Goal: Task Accomplishment & Management: Use online tool/utility

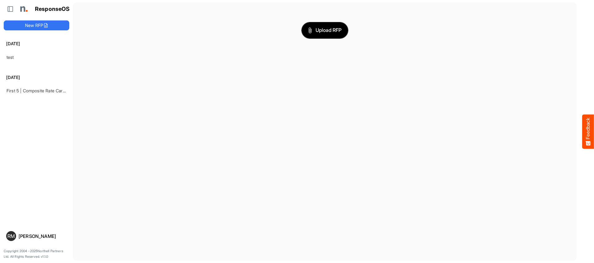
click at [317, 30] on span "Upload RFP" at bounding box center [324, 30] width 33 height 8
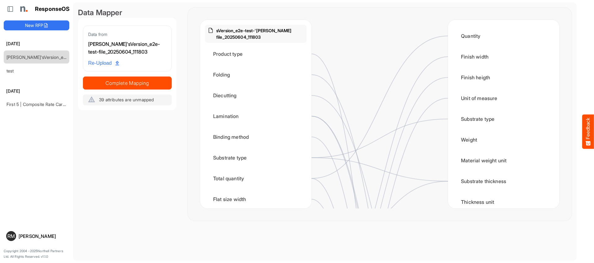
click at [147, 100] on span "39 attributes are unmapped" at bounding box center [126, 99] width 55 height 5
click at [462, 142] on div "Weight" at bounding box center [503, 139] width 101 height 19
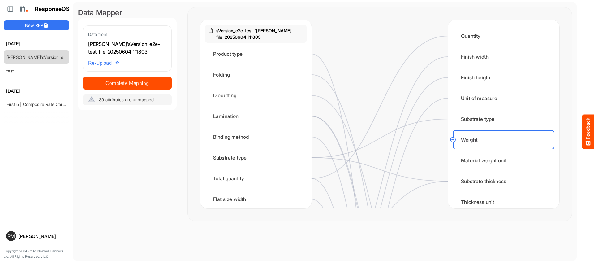
click at [453, 139] on circle at bounding box center [452, 139] width 7 height 7
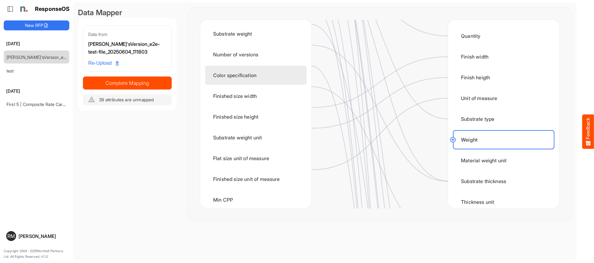
scroll to position [228, 0]
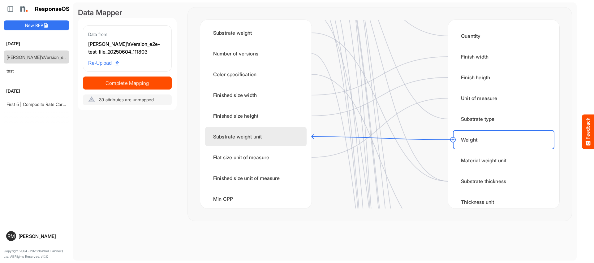
click at [301, 131] on div "Substrate weight unit" at bounding box center [255, 136] width 101 height 19
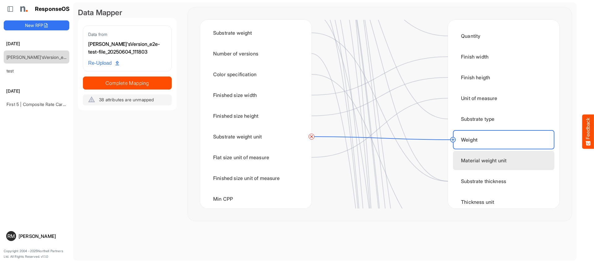
click at [490, 162] on div "Material weight unit" at bounding box center [503, 160] width 101 height 19
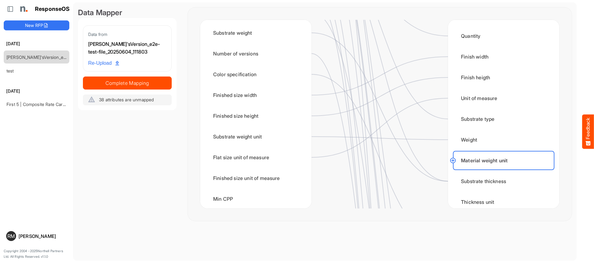
click at [453, 160] on circle at bounding box center [452, 160] width 7 height 7
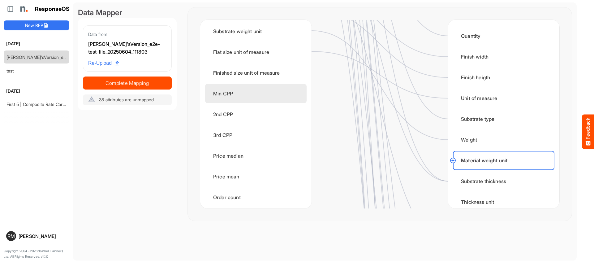
scroll to position [336, 0]
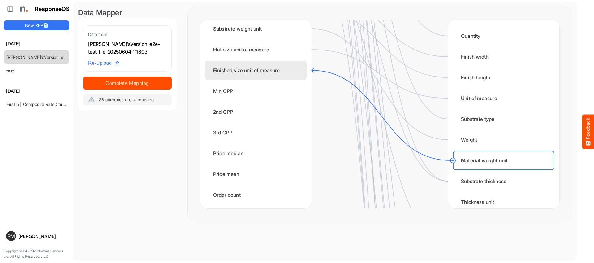
click at [296, 70] on div "Finished size unit of measure" at bounding box center [255, 70] width 101 height 19
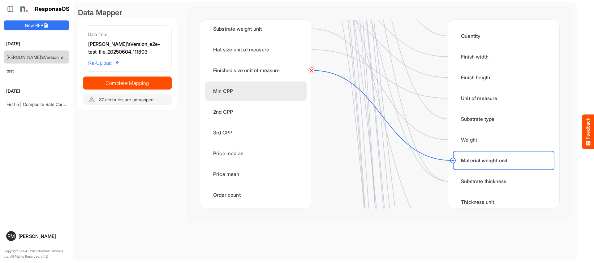
drag, startPoint x: 273, startPoint y: 94, endPoint x: 281, endPoint y: 95, distance: 7.5
click at [274, 94] on div "Min CPP" at bounding box center [255, 90] width 101 height 19
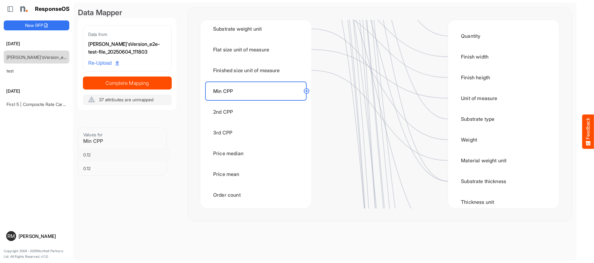
click at [307, 91] on circle at bounding box center [306, 90] width 7 height 7
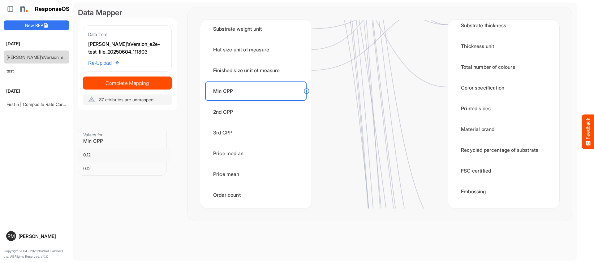
scroll to position [156, 0]
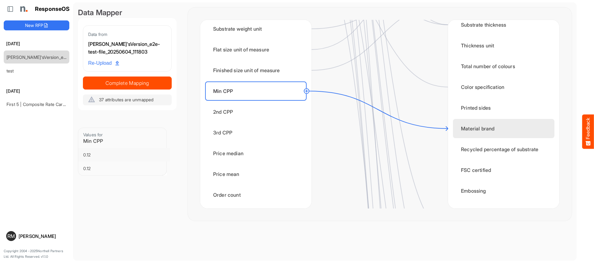
click at [458, 136] on div "Material brand" at bounding box center [503, 128] width 101 height 19
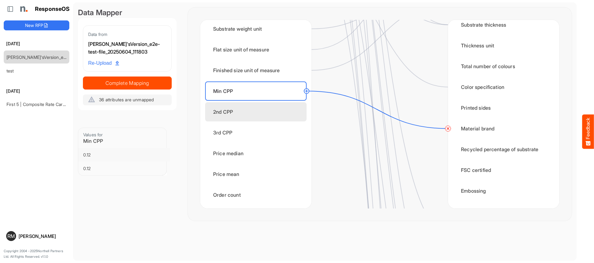
click at [269, 109] on div "2nd CPP" at bounding box center [255, 111] width 101 height 19
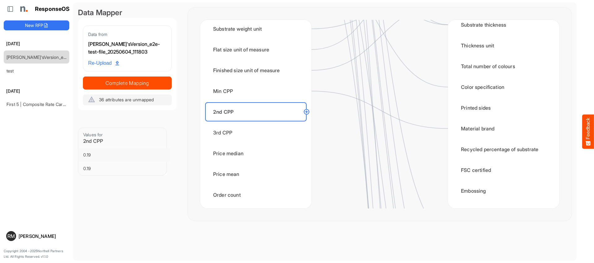
click at [306, 110] on circle at bounding box center [306, 111] width 7 height 7
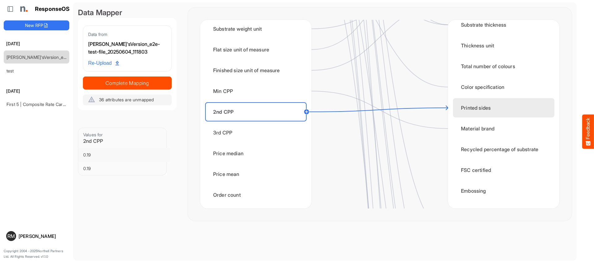
click at [455, 103] on div "Printed sides" at bounding box center [503, 107] width 101 height 19
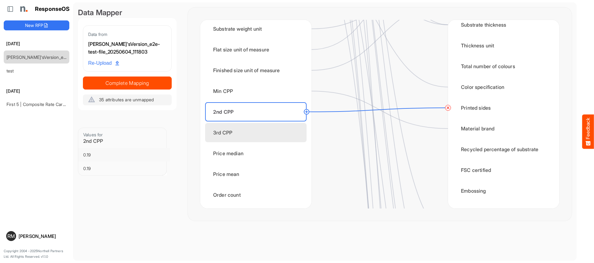
click at [285, 134] on div "3rd CPP" at bounding box center [255, 132] width 101 height 19
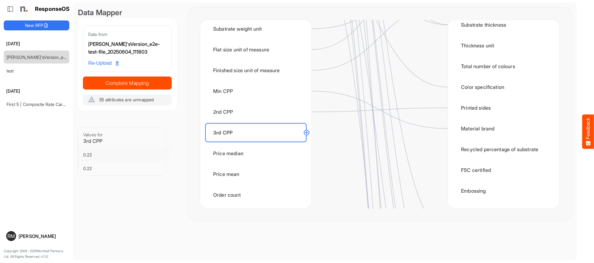
click at [306, 132] on circle at bounding box center [306, 132] width 7 height 7
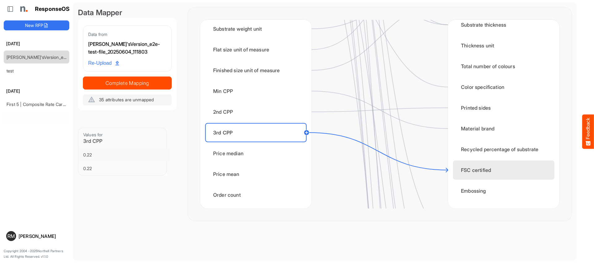
click at [463, 168] on div "FSC certified" at bounding box center [503, 169] width 101 height 19
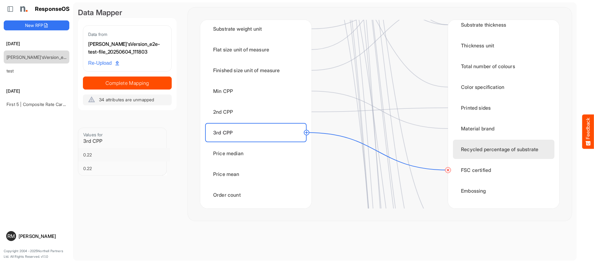
click at [472, 153] on div "Recycled percentage of substrate" at bounding box center [503, 149] width 101 height 19
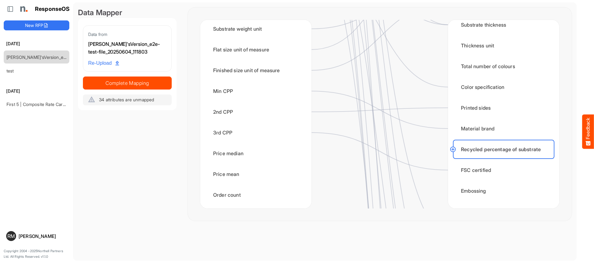
click at [452, 150] on circle at bounding box center [452, 148] width 7 height 7
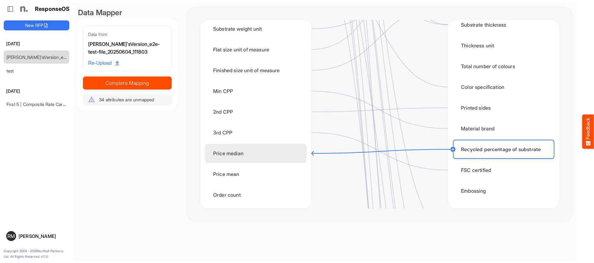
click at [298, 156] on div "Price median" at bounding box center [255, 153] width 101 height 19
drag, startPoint x: 463, startPoint y: 191, endPoint x: 437, endPoint y: 188, distance: 26.8
click at [463, 191] on div "Embossing" at bounding box center [503, 190] width 101 height 19
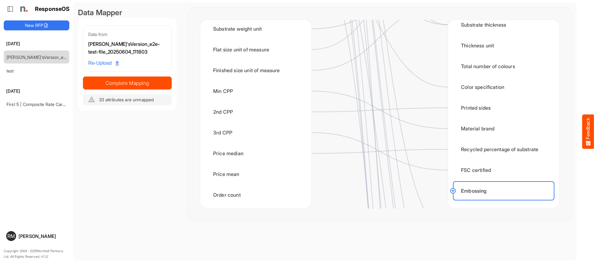
click at [453, 191] on circle at bounding box center [452, 190] width 7 height 7
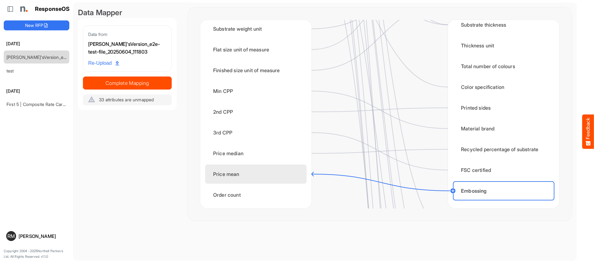
drag, startPoint x: 295, startPoint y: 169, endPoint x: 308, endPoint y: 170, distance: 12.4
click at [295, 170] on div "Price mean" at bounding box center [255, 173] width 101 height 19
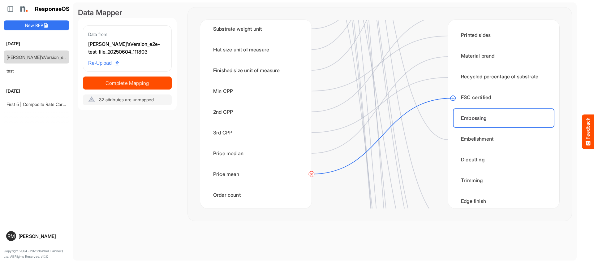
scroll to position [274, 0]
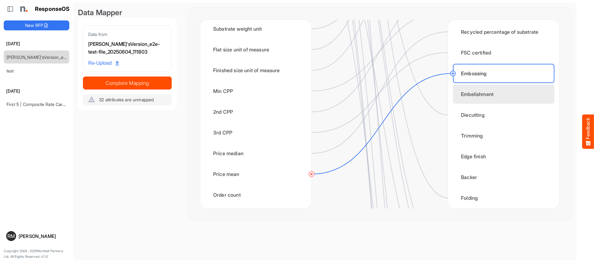
drag, startPoint x: 476, startPoint y: 98, endPoint x: 458, endPoint y: 96, distance: 18.4
click at [474, 98] on div "Embelishment" at bounding box center [503, 93] width 101 height 19
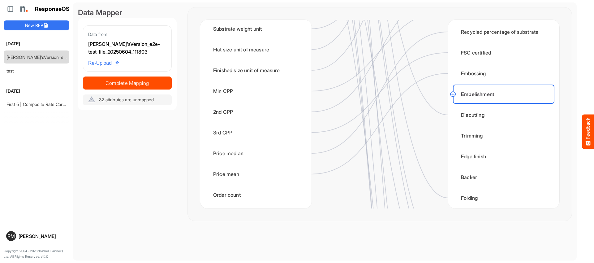
drag, startPoint x: 452, startPoint y: 94, endPoint x: 442, endPoint y: 96, distance: 10.4
click at [452, 94] on circle at bounding box center [452, 93] width 7 height 7
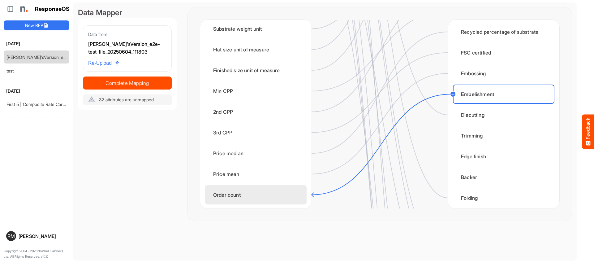
click at [271, 195] on div "Order count" at bounding box center [255, 194] width 101 height 19
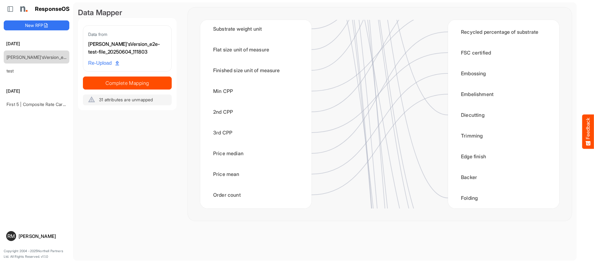
click at [480, 124] on div "Quantity Finish width Finish heigth Unit of measure Substrate type Weight Mater…" at bounding box center [503, 114] width 111 height 188
click at [481, 119] on div "Diecutting" at bounding box center [503, 114] width 101 height 19
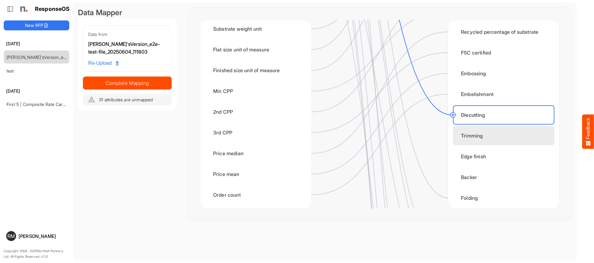
click at [476, 140] on div "Trimming" at bounding box center [503, 135] width 101 height 19
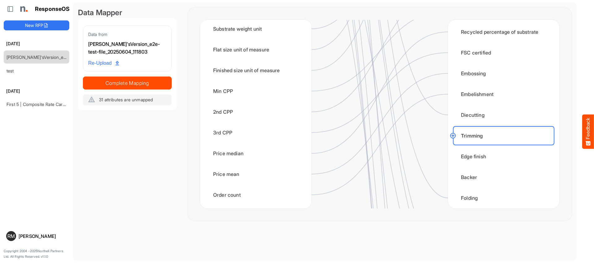
click at [454, 136] on circle at bounding box center [452, 135] width 7 height 7
click at [453, 136] on circle at bounding box center [452, 135] width 7 height 7
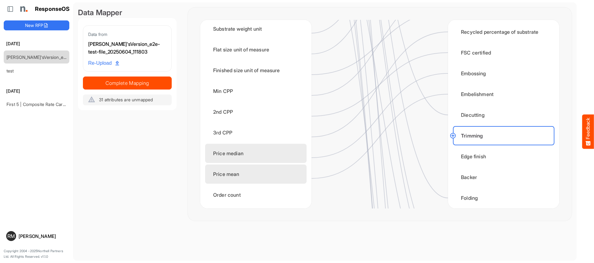
scroll to position [380, 0]
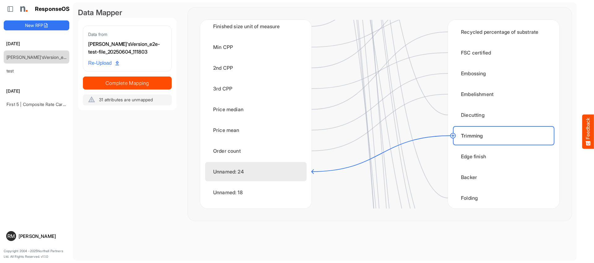
click at [298, 168] on div "Unnamed: 24" at bounding box center [255, 171] width 101 height 19
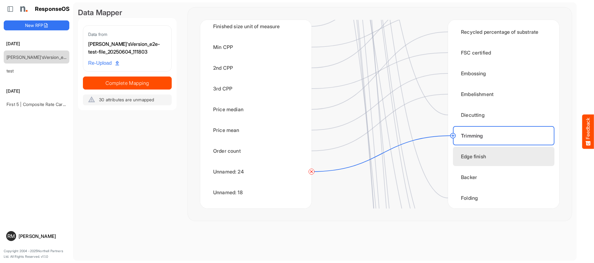
drag, startPoint x: 497, startPoint y: 159, endPoint x: 478, endPoint y: 158, distance: 19.2
click at [496, 159] on div "Edge finish" at bounding box center [503, 156] width 101 height 19
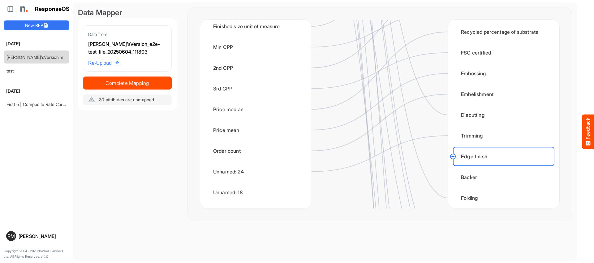
drag, startPoint x: 454, startPoint y: 155, endPoint x: 422, endPoint y: 163, distance: 32.6
click at [454, 155] on circle at bounding box center [452, 156] width 7 height 7
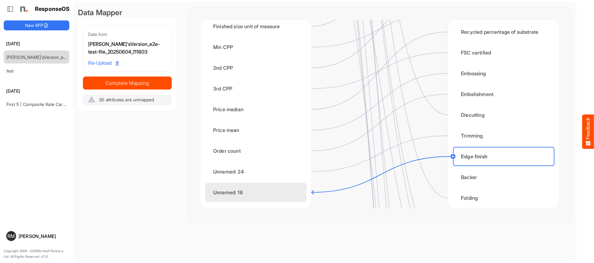
click at [299, 191] on div "Unnamed: 18" at bounding box center [255, 192] width 101 height 19
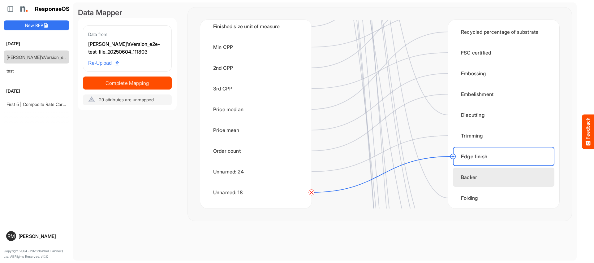
click at [485, 181] on div "Backer" at bounding box center [503, 176] width 101 height 19
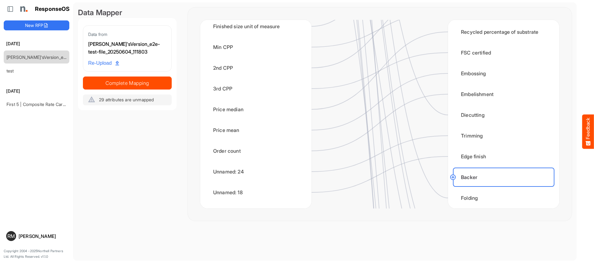
click at [451, 175] on circle at bounding box center [452, 176] width 7 height 7
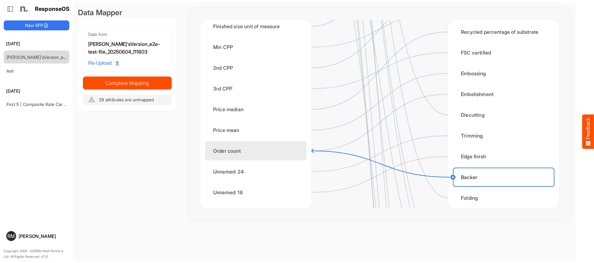
click at [298, 150] on div "Order count" at bounding box center [255, 150] width 101 height 19
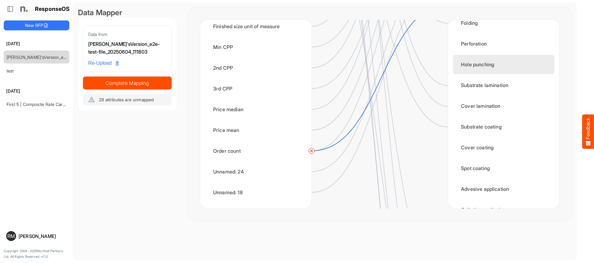
scroll to position [449, 0]
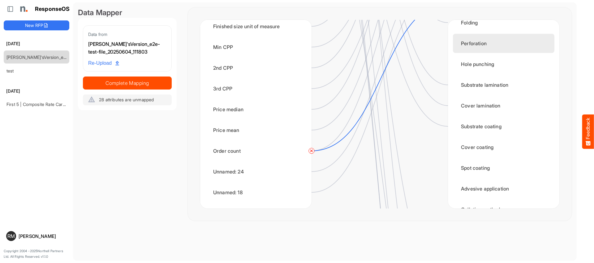
drag, startPoint x: 472, startPoint y: 44, endPoint x: 458, endPoint y: 42, distance: 13.7
click at [472, 44] on div "Perforation" at bounding box center [503, 43] width 101 height 19
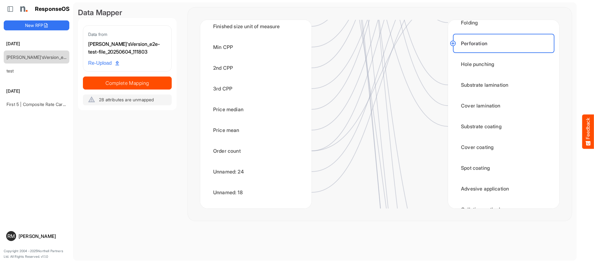
click at [455, 44] on circle at bounding box center [452, 43] width 7 height 7
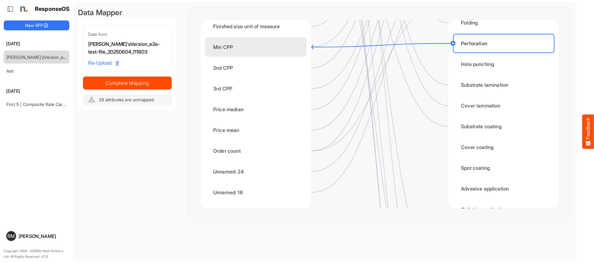
click at [296, 50] on div "Min CPP" at bounding box center [255, 46] width 101 height 19
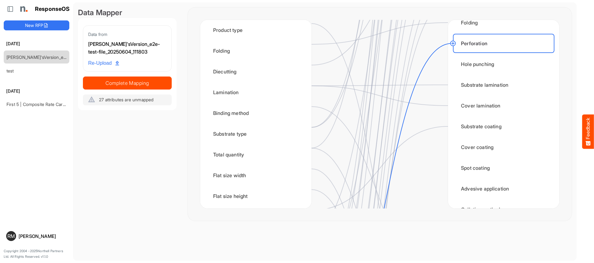
scroll to position [0, 0]
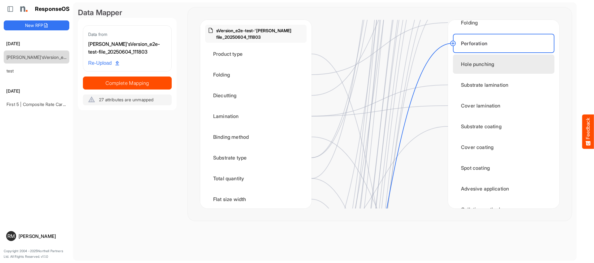
click at [483, 70] on div "Hole punching" at bounding box center [503, 63] width 101 height 19
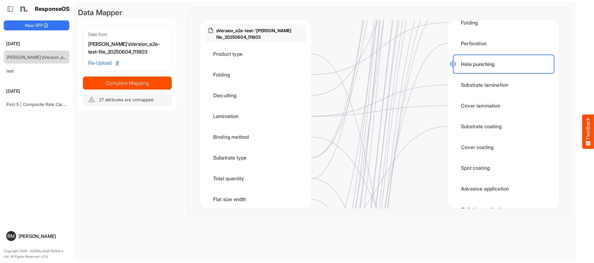
click at [454, 64] on circle at bounding box center [452, 63] width 7 height 7
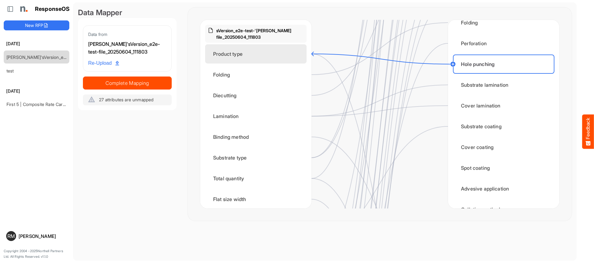
click at [298, 55] on div "Product type" at bounding box center [255, 53] width 101 height 19
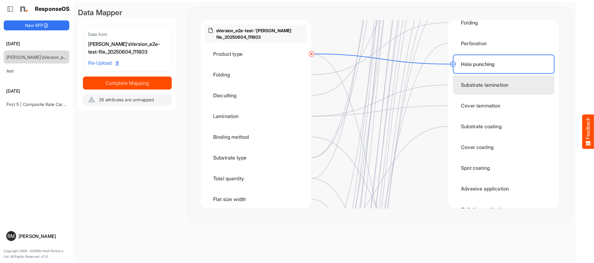
click at [463, 80] on div "Substrate lamination" at bounding box center [503, 84] width 101 height 19
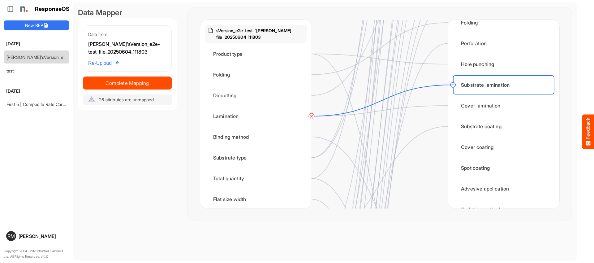
drag, startPoint x: 451, startPoint y: 84, endPoint x: 420, endPoint y: 84, distance: 31.9
click at [450, 84] on circle at bounding box center [452, 84] width 7 height 7
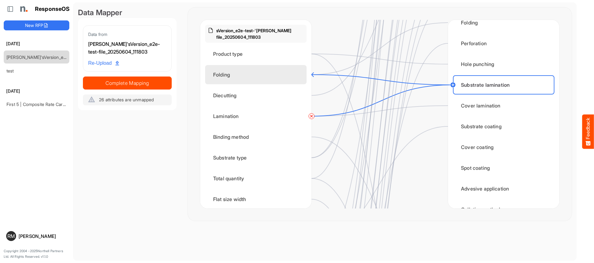
click at [287, 80] on div "Folding" at bounding box center [255, 74] width 101 height 19
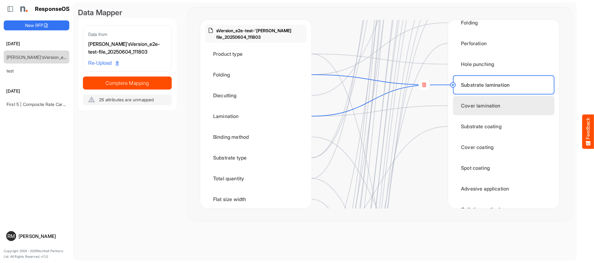
drag, startPoint x: 476, startPoint y: 104, endPoint x: 468, endPoint y: 104, distance: 8.4
click at [474, 104] on div "Cover lamination" at bounding box center [503, 105] width 101 height 19
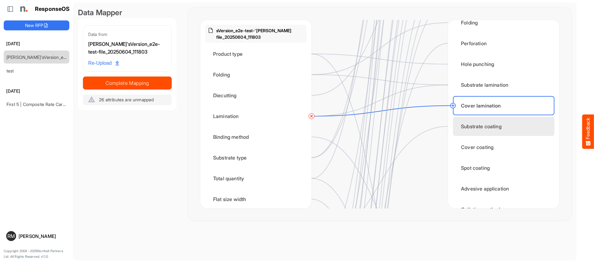
click at [467, 124] on div "Substrate coating" at bounding box center [503, 126] width 101 height 19
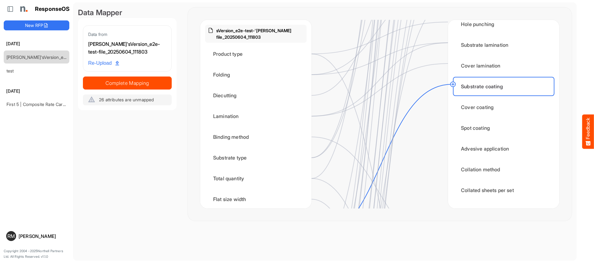
scroll to position [491, 0]
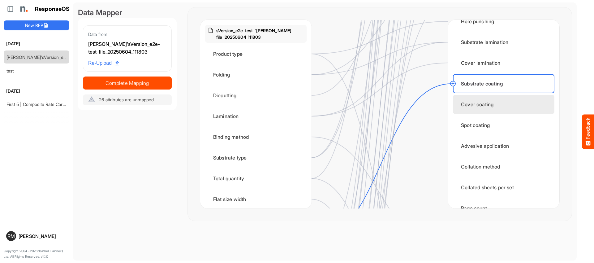
click at [472, 106] on div "Cover coating" at bounding box center [503, 104] width 101 height 19
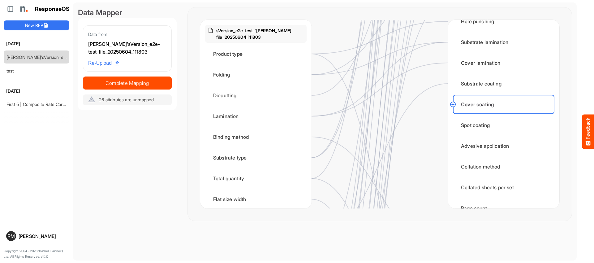
click at [453, 104] on circle at bounding box center [452, 104] width 7 height 7
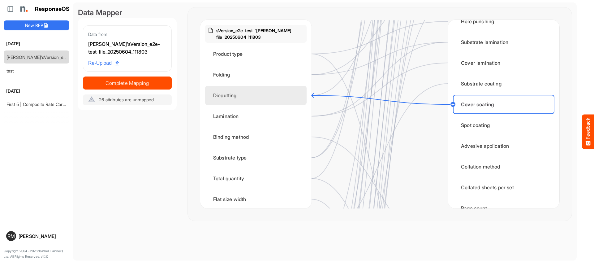
click at [294, 100] on div "Diecutting" at bounding box center [255, 95] width 101 height 19
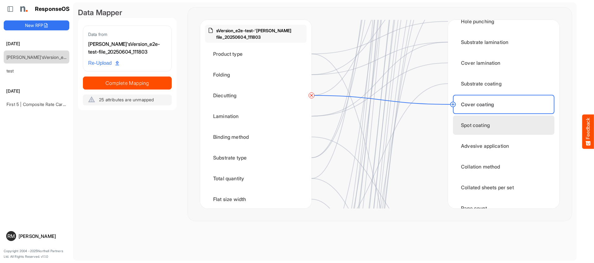
drag, startPoint x: 479, startPoint y: 127, endPoint x: 458, endPoint y: 127, distance: 20.7
click at [479, 127] on div "Spot coating" at bounding box center [503, 124] width 101 height 19
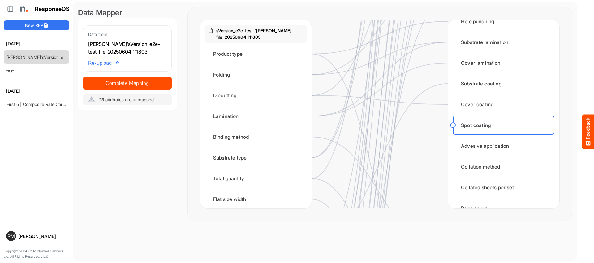
drag, startPoint x: 452, startPoint y: 125, endPoint x: 314, endPoint y: 127, distance: 138.0
click at [452, 125] on circle at bounding box center [452, 124] width 7 height 7
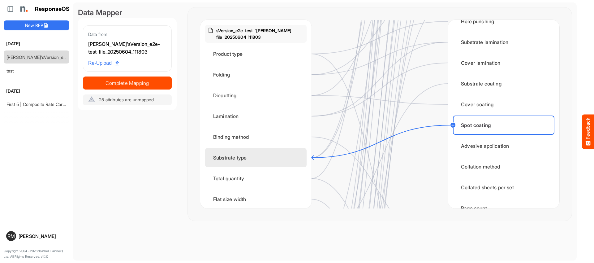
drag, startPoint x: 231, startPoint y: 157, endPoint x: 239, endPoint y: 156, distance: 7.8
click at [232, 157] on div "Substrate type" at bounding box center [255, 157] width 101 height 19
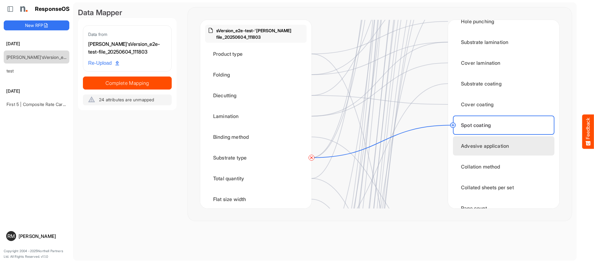
click at [454, 148] on div "Advesive application" at bounding box center [503, 145] width 101 height 19
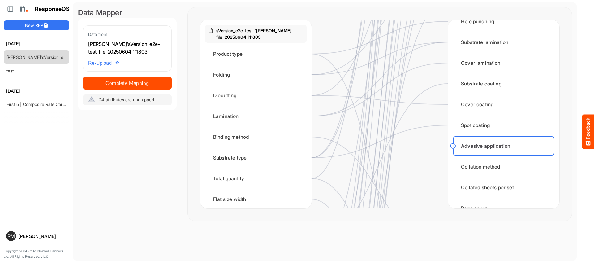
click at [452, 147] on circle at bounding box center [452, 145] width 7 height 7
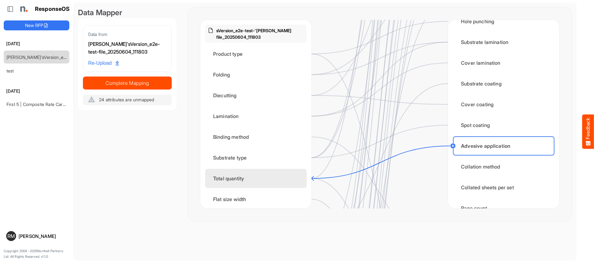
click at [250, 183] on div "Total quantity" at bounding box center [255, 178] width 101 height 19
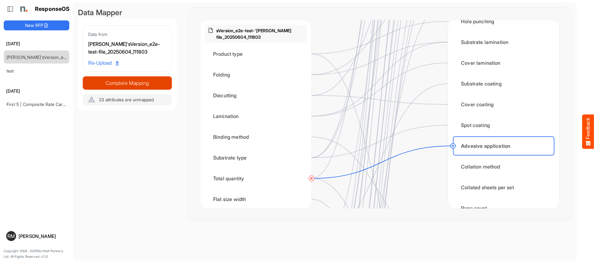
click at [137, 85] on span "Complete Mapping" at bounding box center [127, 83] width 88 height 9
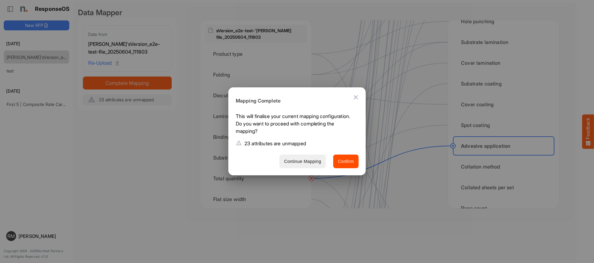
click at [322, 161] on button "Continue Mapping" at bounding box center [302, 161] width 46 height 14
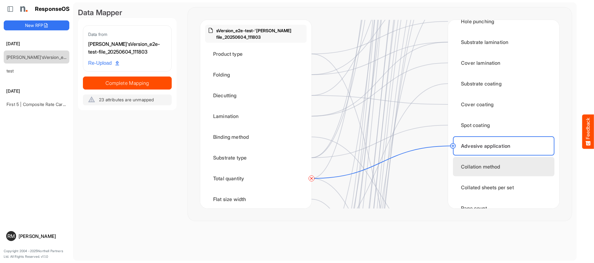
click at [489, 170] on div "Collation method" at bounding box center [503, 166] width 101 height 19
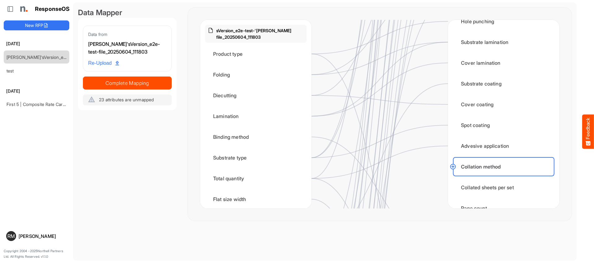
drag, startPoint x: 455, startPoint y: 166, endPoint x: 395, endPoint y: 158, distance: 60.0
click at [454, 166] on circle at bounding box center [452, 166] width 7 height 7
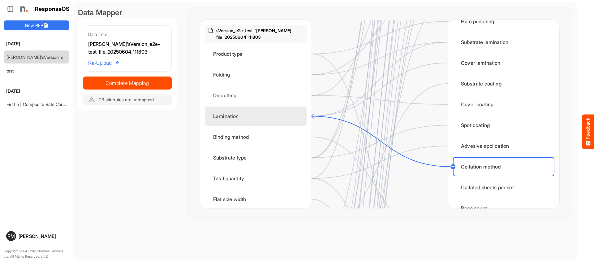
click at [300, 120] on div "Lamination" at bounding box center [255, 115] width 101 height 19
drag, startPoint x: 499, startPoint y: 180, endPoint x: 438, endPoint y: 178, distance: 61.3
click at [499, 180] on div "Collated sheets per set" at bounding box center [503, 187] width 101 height 19
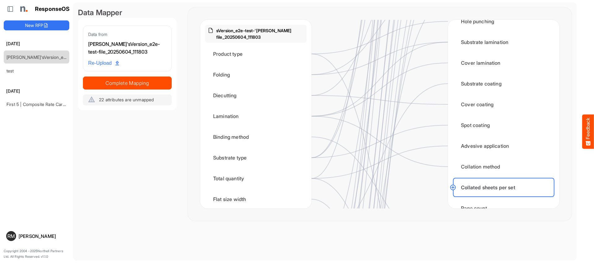
click at [452, 185] on circle at bounding box center [452, 186] width 7 height 7
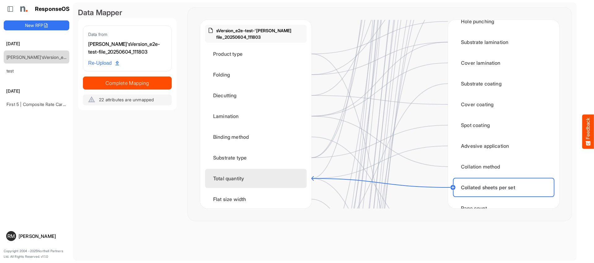
click at [289, 178] on div "Total quantity" at bounding box center [255, 178] width 101 height 19
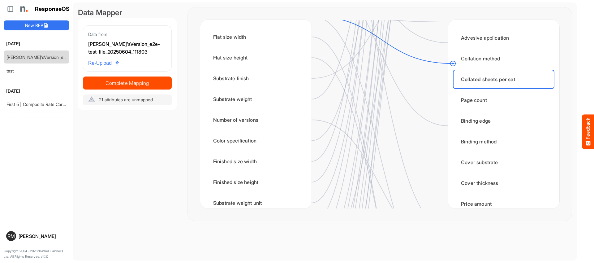
scroll to position [569, 0]
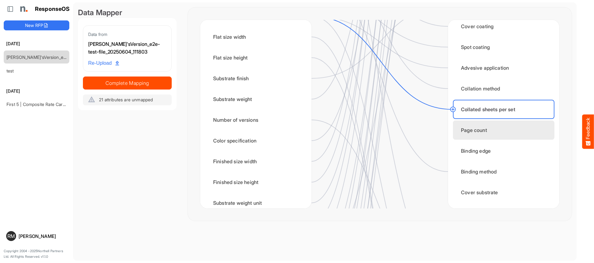
drag, startPoint x: 477, startPoint y: 136, endPoint x: 470, endPoint y: 135, distance: 6.6
click at [476, 136] on div "Page count" at bounding box center [503, 129] width 101 height 19
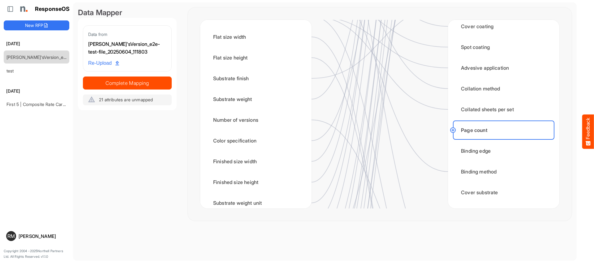
click at [453, 130] on circle at bounding box center [452, 129] width 7 height 7
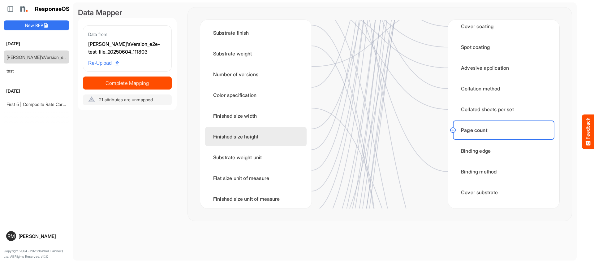
scroll to position [380, 0]
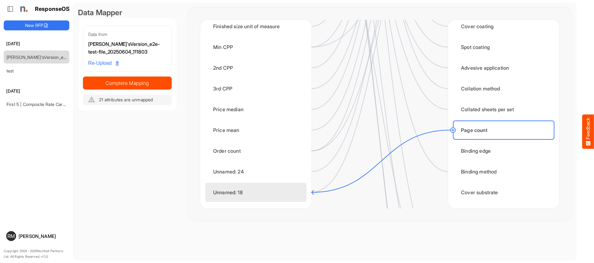
click at [288, 190] on div "Unnamed: 18" at bounding box center [255, 192] width 101 height 19
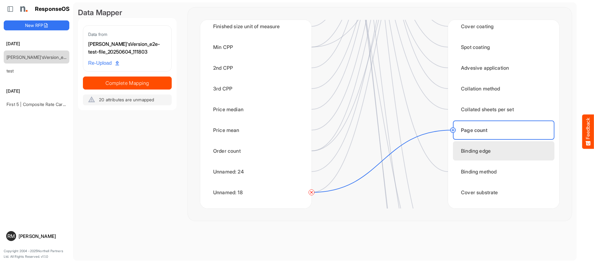
click at [484, 157] on div "Binding edge" at bounding box center [503, 150] width 101 height 19
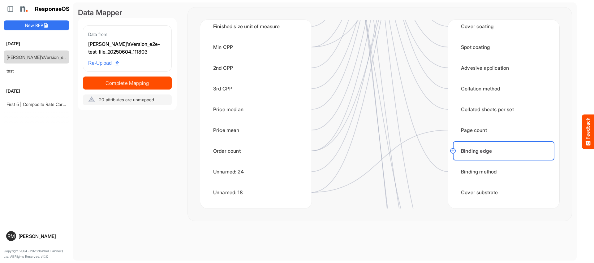
click at [451, 153] on circle at bounding box center [452, 150] width 7 height 7
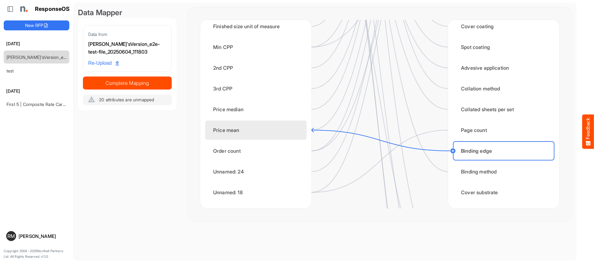
click at [284, 131] on div "Price mean" at bounding box center [255, 129] width 101 height 19
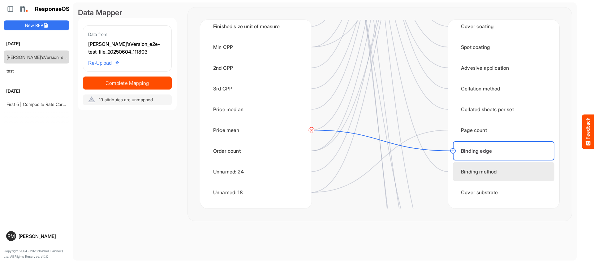
click at [476, 168] on div "Binding method" at bounding box center [503, 171] width 101 height 19
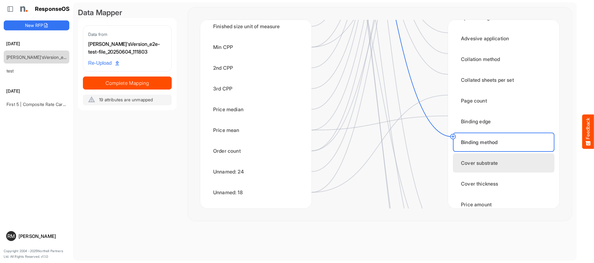
scroll to position [605, 0]
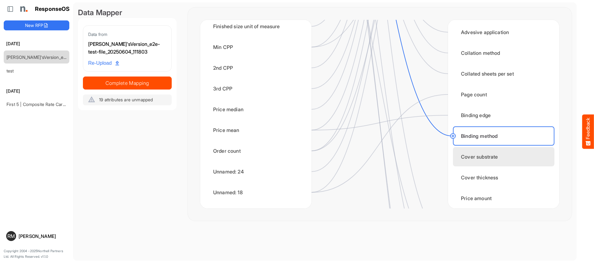
click at [467, 159] on div "Cover substrate" at bounding box center [503, 156] width 101 height 19
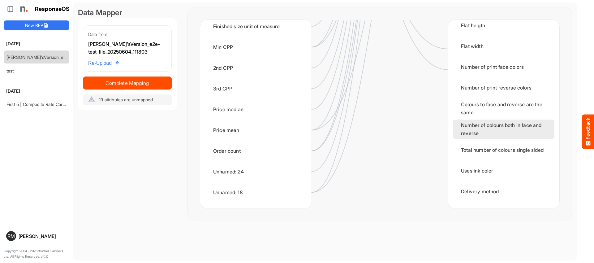
scroll to position [958, 0]
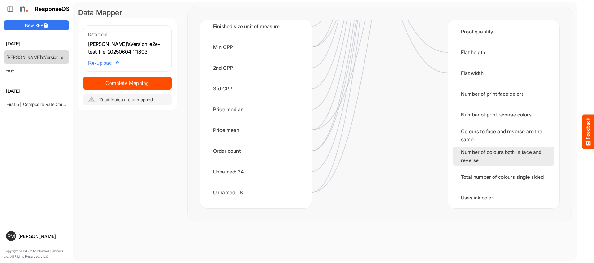
click at [460, 153] on div "Number of colours both in face and reverse" at bounding box center [503, 155] width 101 height 19
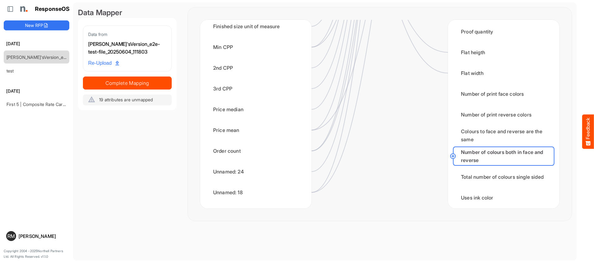
click at [452, 155] on circle at bounding box center [452, 155] width 7 height 7
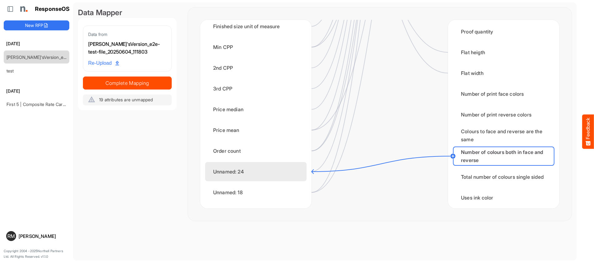
click at [281, 171] on div "Unnamed: 24" at bounding box center [255, 171] width 101 height 19
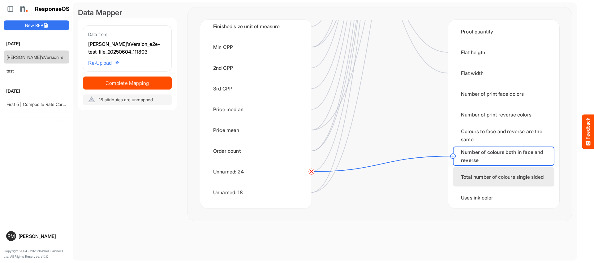
click at [465, 175] on div "Total number of colours single sided" at bounding box center [503, 176] width 101 height 19
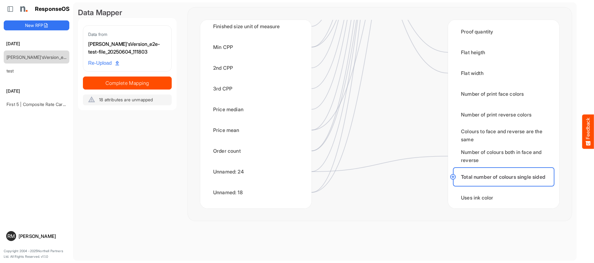
click at [453, 177] on circle at bounding box center [452, 176] width 7 height 7
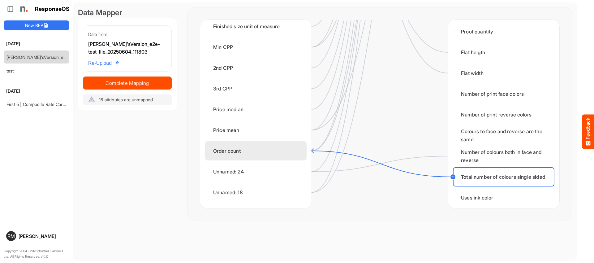
click at [296, 154] on div "Order count" at bounding box center [255, 150] width 101 height 19
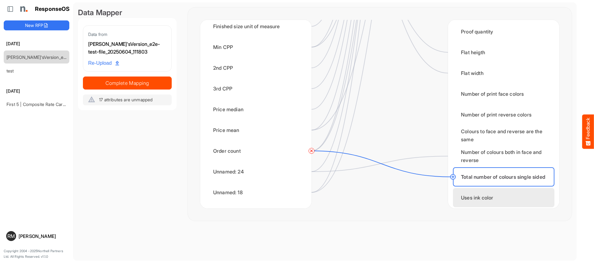
drag, startPoint x: 481, startPoint y: 197, endPoint x: 465, endPoint y: 195, distance: 16.8
click at [480, 196] on div "Uses ink color" at bounding box center [503, 197] width 101 height 19
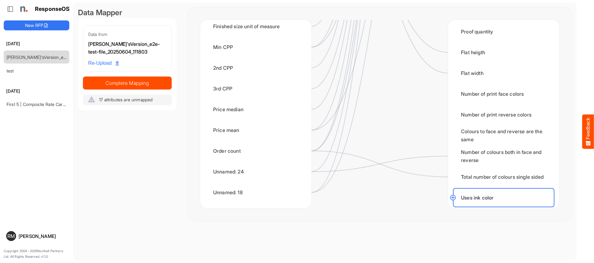
click at [452, 195] on circle at bounding box center [452, 197] width 7 height 7
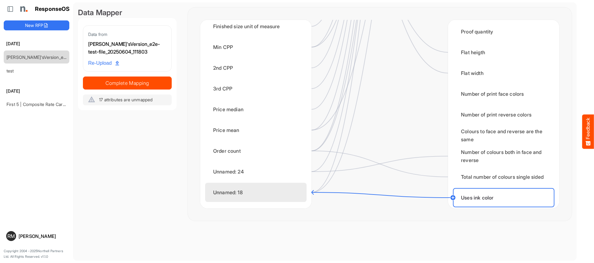
click at [259, 193] on div "Unnamed: 18" at bounding box center [255, 192] width 101 height 19
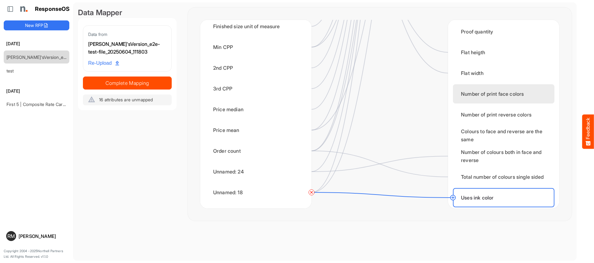
click at [469, 96] on div "Number of print face colors" at bounding box center [503, 93] width 101 height 19
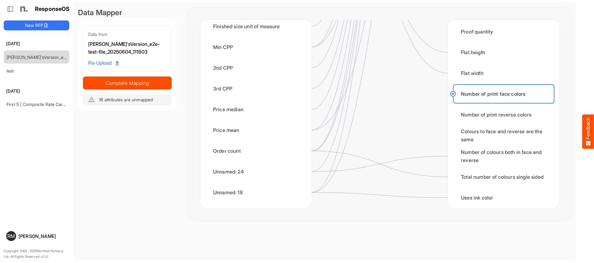
click at [451, 94] on circle at bounding box center [452, 93] width 7 height 7
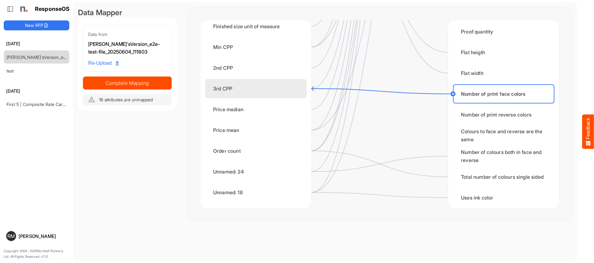
click at [259, 91] on div "3rd CPP" at bounding box center [255, 88] width 101 height 19
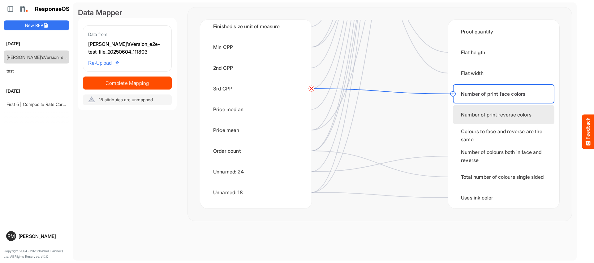
click at [459, 113] on div "Number of print reverse colors" at bounding box center [503, 114] width 101 height 19
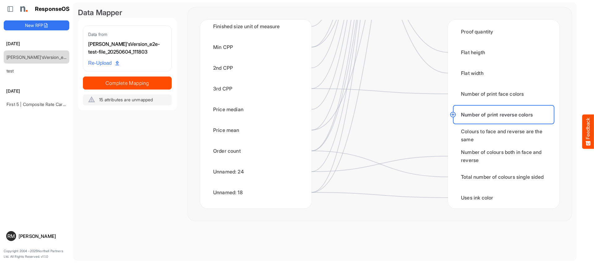
click at [450, 115] on circle at bounding box center [452, 114] width 7 height 7
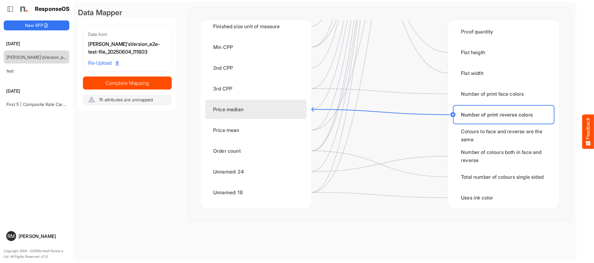
click at [256, 110] on div "Price median" at bounding box center [255, 109] width 101 height 19
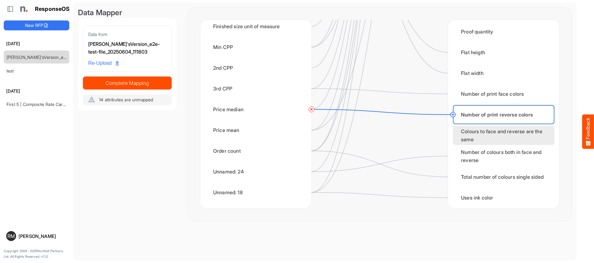
click at [467, 132] on div "Colours to face and reverse are the same" at bounding box center [503, 135] width 101 height 19
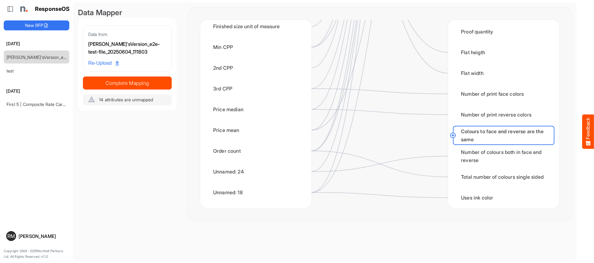
click at [453, 133] on circle at bounding box center [452, 134] width 7 height 7
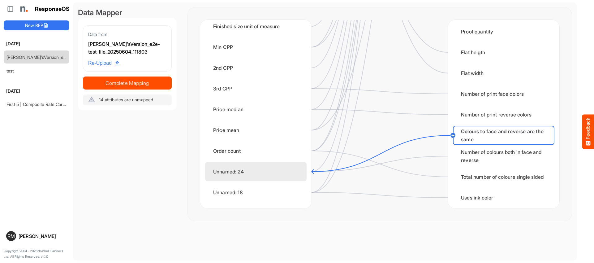
click at [266, 163] on div "Unnamed: 24" at bounding box center [255, 171] width 101 height 19
click at [452, 161] on div "Quantity Finish width Finish heigth Unit of measure Substrate type Weight Mater…" at bounding box center [503, 114] width 111 height 188
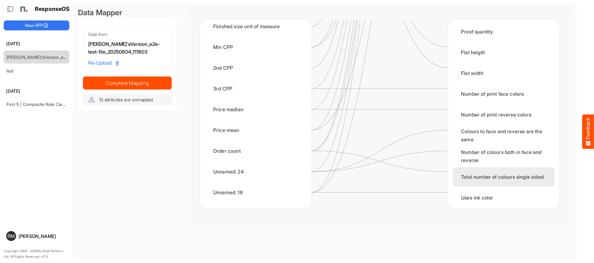
scroll to position [1005, 0]
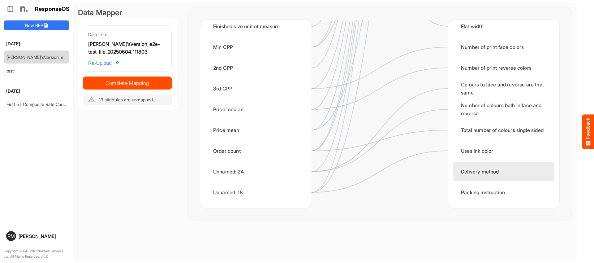
click at [460, 170] on div "Delivery method" at bounding box center [503, 171] width 101 height 19
click at [453, 170] on circle at bounding box center [452, 171] width 7 height 7
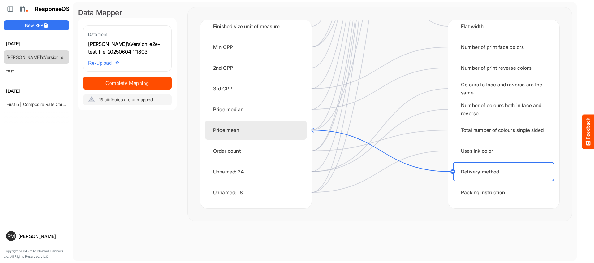
click at [290, 137] on div "Price mean" at bounding box center [255, 129] width 101 height 19
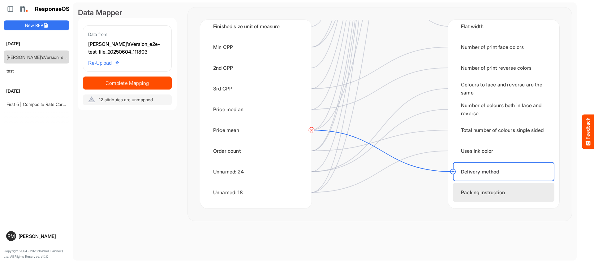
drag, startPoint x: 497, startPoint y: 197, endPoint x: 457, endPoint y: 191, distance: 40.1
click at [496, 197] on div "Packing instruction" at bounding box center [503, 192] width 101 height 19
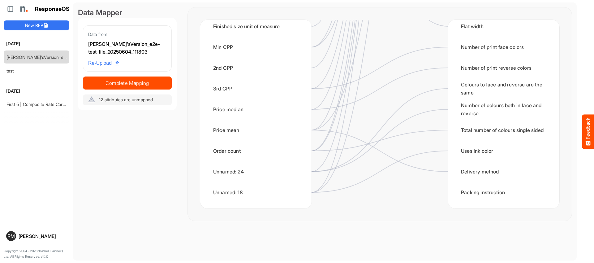
drag, startPoint x: 448, startPoint y: 189, endPoint x: 451, endPoint y: 191, distance: 3.2
click at [448, 189] on div "[PERSON_NAME]'sVersion_e2e-test-file_20250604_111803 Product type Folding Diecu…" at bounding box center [379, 114] width 359 height 188
click at [453, 192] on div "Packing instruction" at bounding box center [503, 192] width 101 height 19
drag, startPoint x: 458, startPoint y: 192, endPoint x: 454, endPoint y: 192, distance: 4.3
click at [454, 192] on div "[PERSON_NAME]'sVersion_e2e-test-file_20250604_111803 Product type Folding Diecu…" at bounding box center [379, 114] width 359 height 188
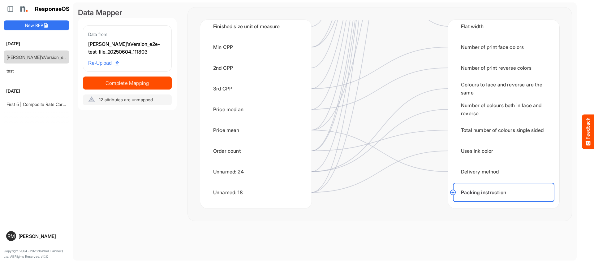
drag, startPoint x: 453, startPoint y: 192, endPoint x: 392, endPoint y: 192, distance: 60.3
click at [452, 192] on circle at bounding box center [452, 191] width 7 height 7
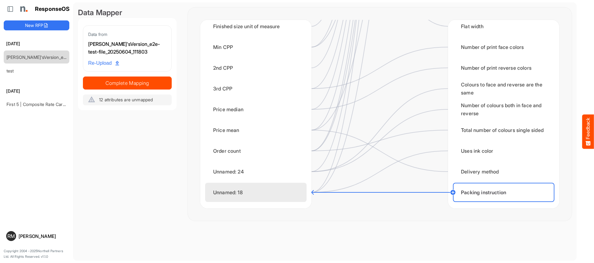
click at [260, 191] on div "Unnamed: 18" at bounding box center [255, 192] width 101 height 19
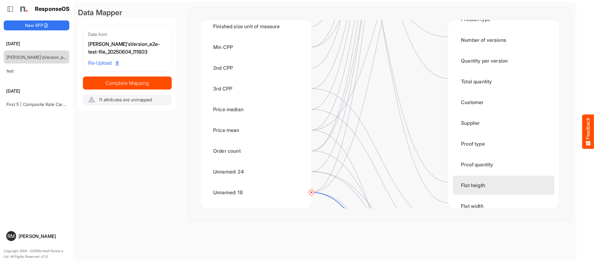
scroll to position [834, 0]
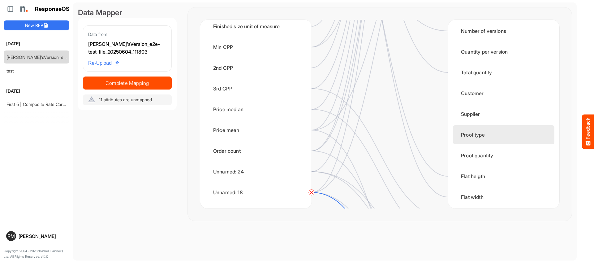
click at [464, 136] on div "Proof type" at bounding box center [503, 134] width 101 height 19
click at [451, 134] on circle at bounding box center [452, 134] width 7 height 7
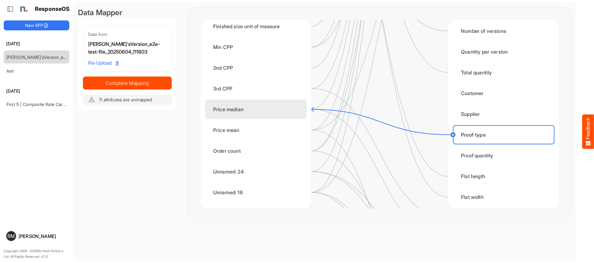
click at [231, 114] on div "Price median" at bounding box center [255, 109] width 101 height 19
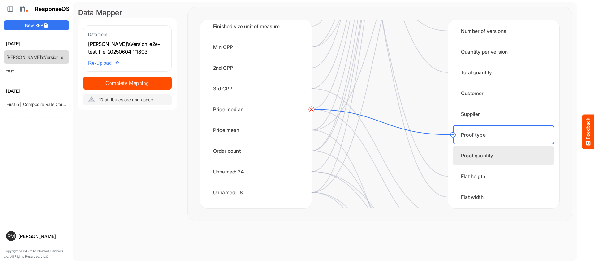
click at [456, 150] on div "Proof quantity" at bounding box center [503, 155] width 101 height 19
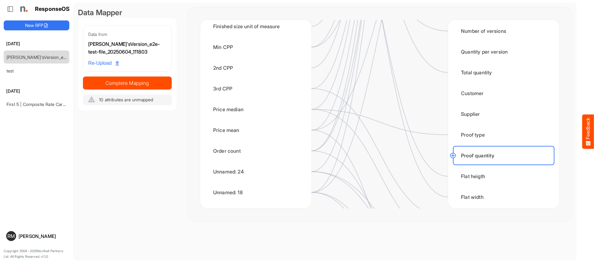
click at [451, 153] on circle at bounding box center [452, 155] width 7 height 7
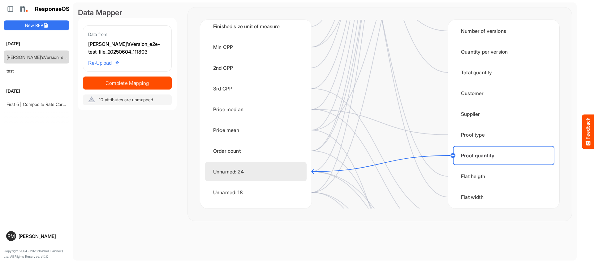
click at [282, 166] on div "Unnamed: 24" at bounding box center [255, 171] width 101 height 19
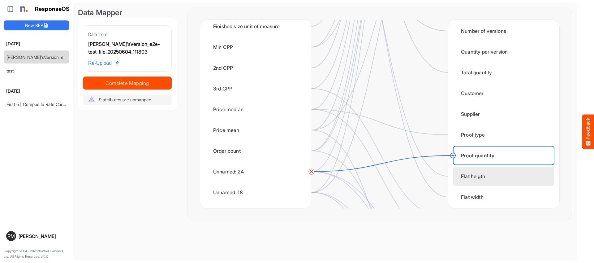
click at [481, 172] on div "Flat heigth" at bounding box center [503, 175] width 101 height 19
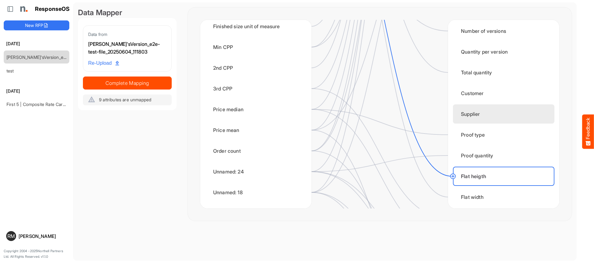
click at [474, 114] on div "Supplier" at bounding box center [503, 113] width 101 height 19
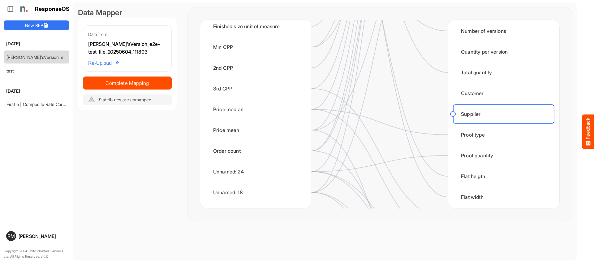
click at [454, 114] on circle at bounding box center [452, 113] width 7 height 7
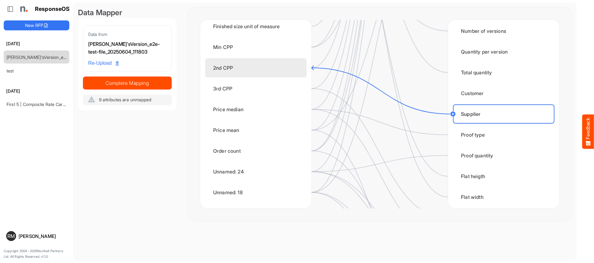
click at [293, 60] on div "2nd CPP" at bounding box center [255, 67] width 101 height 19
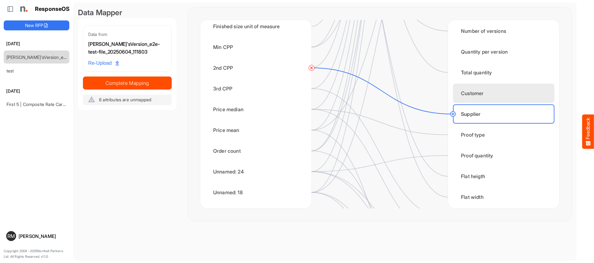
click at [459, 89] on div "Customer" at bounding box center [503, 93] width 101 height 19
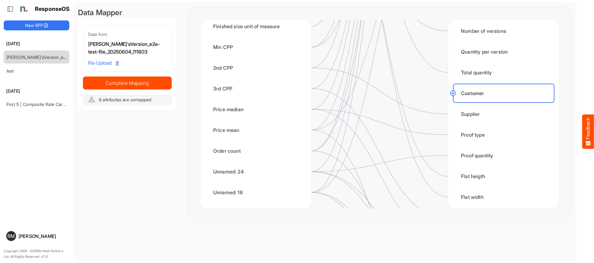
drag, startPoint x: 454, startPoint y: 92, endPoint x: 434, endPoint y: 90, distance: 19.6
click at [454, 92] on circle at bounding box center [452, 92] width 7 height 7
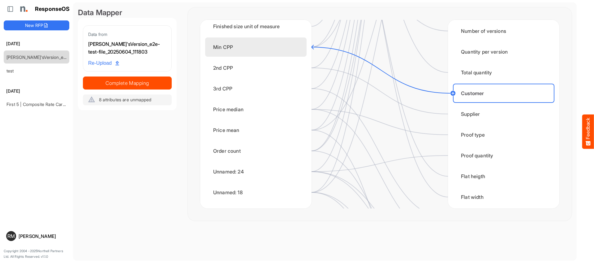
click at [249, 49] on div "Min CPP" at bounding box center [255, 46] width 101 height 19
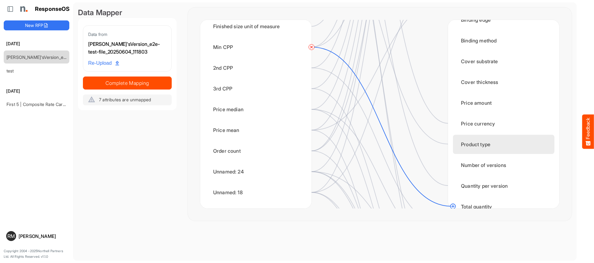
scroll to position [697, 0]
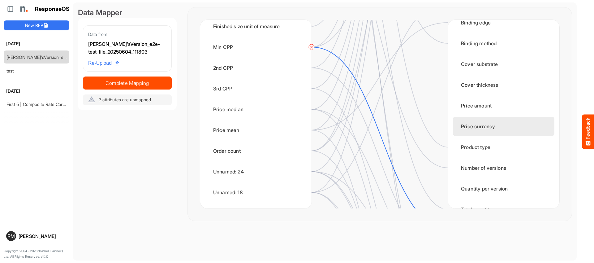
click at [476, 125] on div "Price currency" at bounding box center [503, 126] width 101 height 19
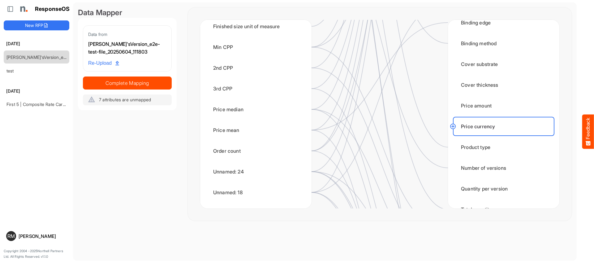
click at [453, 127] on circle at bounding box center [452, 126] width 7 height 7
drag, startPoint x: 476, startPoint y: 103, endPoint x: 472, endPoint y: 103, distance: 3.4
click at [474, 103] on div "Price amount" at bounding box center [503, 105] width 101 height 19
click at [453, 126] on circle at bounding box center [452, 126] width 7 height 7
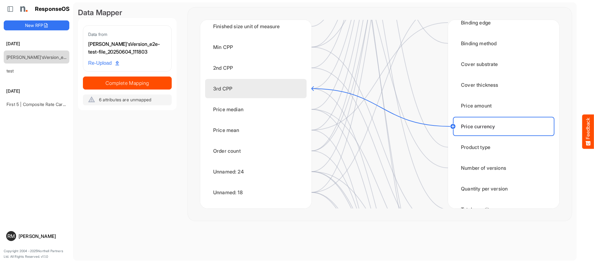
drag, startPoint x: 267, startPoint y: 86, endPoint x: 300, endPoint y: 88, distance: 32.9
click at [267, 86] on div "3rd CPP" at bounding box center [255, 88] width 101 height 19
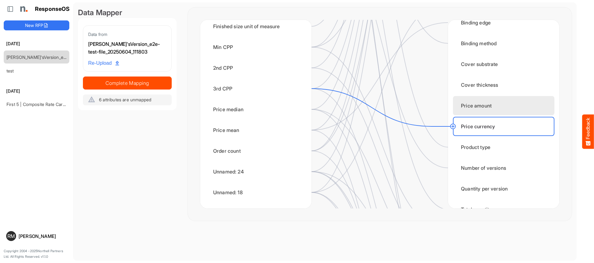
drag, startPoint x: 473, startPoint y: 101, endPoint x: 469, endPoint y: 102, distance: 4.0
click at [470, 102] on div "Price amount" at bounding box center [503, 105] width 101 height 19
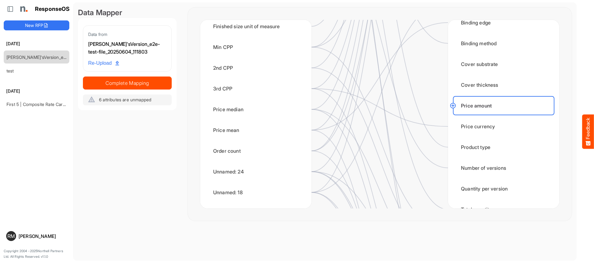
click at [452, 105] on circle at bounding box center [452, 105] width 7 height 7
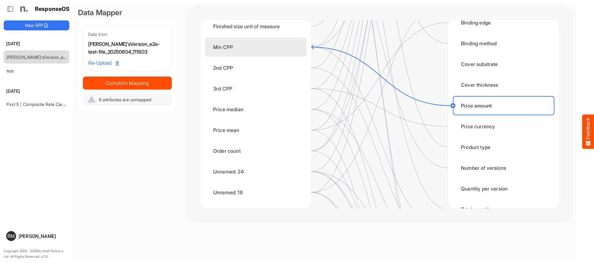
click at [305, 48] on div "Min CPP" at bounding box center [255, 46] width 101 height 19
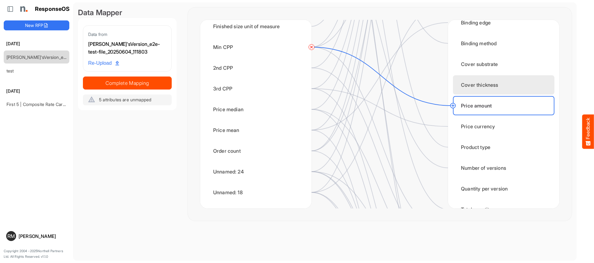
drag, startPoint x: 478, startPoint y: 85, endPoint x: 472, endPoint y: 84, distance: 5.7
click at [478, 85] on div "Cover thickness" at bounding box center [503, 84] width 101 height 19
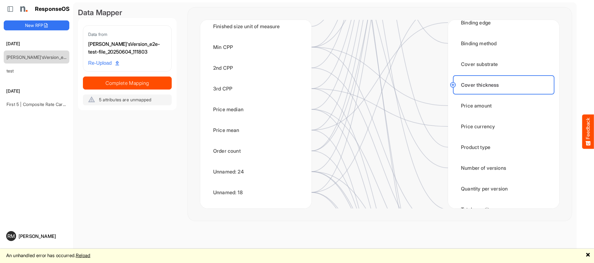
click at [455, 85] on circle at bounding box center [452, 84] width 7 height 7
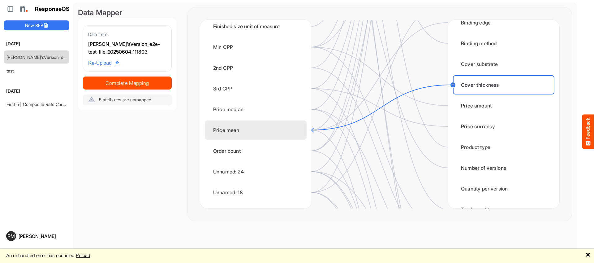
click at [258, 131] on div "Price mean" at bounding box center [255, 129] width 101 height 19
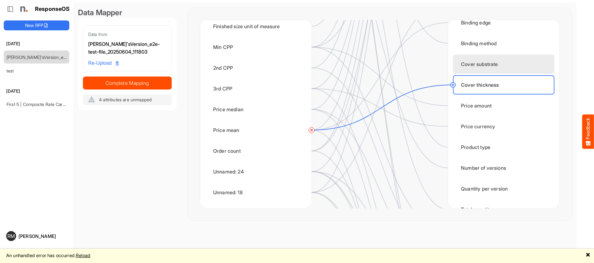
click at [482, 67] on div "Cover substrate" at bounding box center [503, 63] width 101 height 19
drag, startPoint x: 483, startPoint y: 63, endPoint x: 469, endPoint y: 63, distance: 13.3
click at [482, 63] on div "Cover substrate" at bounding box center [503, 63] width 101 height 19
drag, startPoint x: 455, startPoint y: 63, endPoint x: 471, endPoint y: 64, distance: 15.5
click at [457, 63] on div "Cover substrate" at bounding box center [503, 63] width 101 height 19
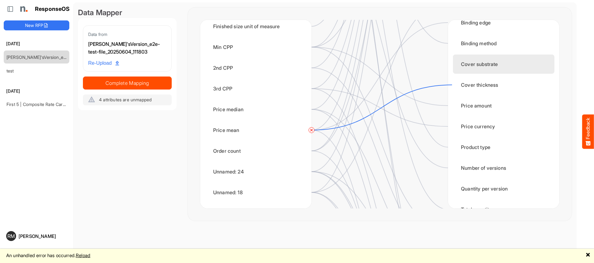
drag, startPoint x: 493, startPoint y: 65, endPoint x: 488, endPoint y: 65, distance: 4.7
click at [493, 65] on div "Cover substrate" at bounding box center [503, 63] width 101 height 19
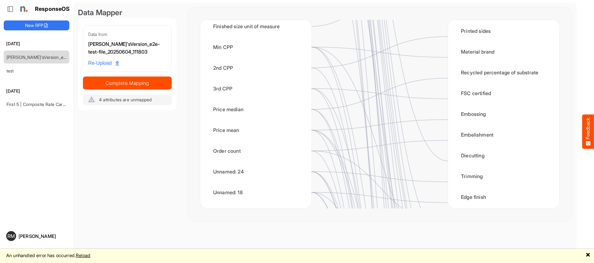
scroll to position [226, 0]
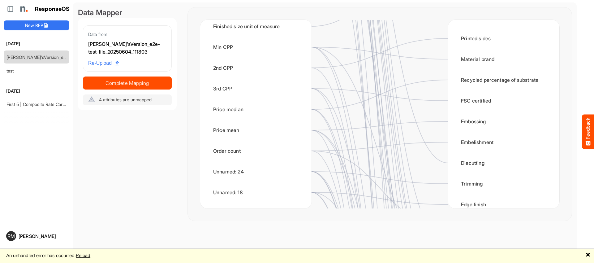
click at [588, 255] on link "🗙" at bounding box center [588, 255] width 5 height 8
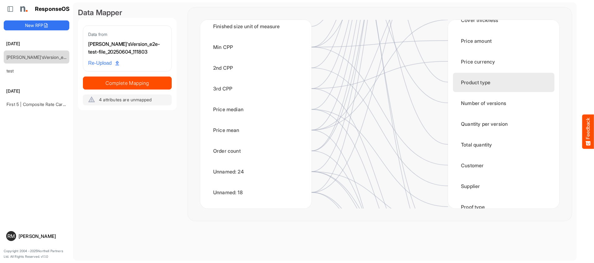
scroll to position [762, 0]
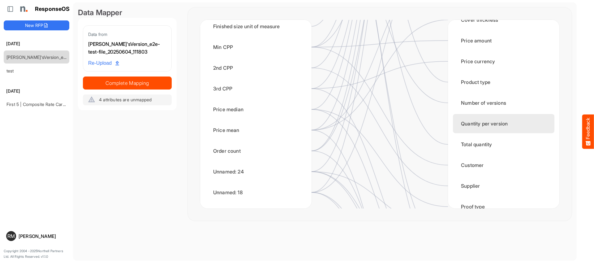
drag, startPoint x: 467, startPoint y: 127, endPoint x: 460, endPoint y: 126, distance: 6.8
click at [464, 127] on div "Quantity per version" at bounding box center [503, 123] width 101 height 19
click at [470, 126] on div "Quantity per version" at bounding box center [503, 123] width 101 height 19
click at [475, 122] on div "Quantity per version" at bounding box center [503, 123] width 101 height 19
drag, startPoint x: 462, startPoint y: 123, endPoint x: 458, endPoint y: 122, distance: 4.1
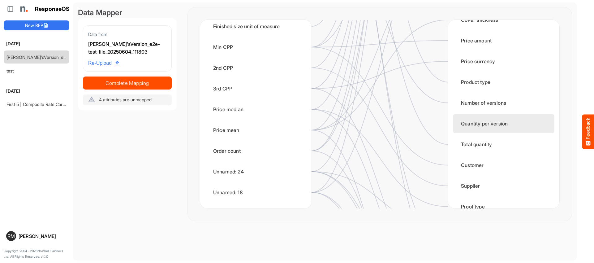
click at [460, 122] on div "Quantity per version" at bounding box center [503, 123] width 101 height 19
click at [451, 121] on div "Quantity Finish width Finish heigth Unit of measure Substrate type Weight Mater…" at bounding box center [503, 114] width 111 height 188
click at [485, 124] on div "Quantity per version" at bounding box center [503, 123] width 101 height 19
click at [454, 122] on div "Quantity per version" at bounding box center [503, 123] width 101 height 19
click at [472, 124] on div "Quantity per version" at bounding box center [503, 123] width 101 height 19
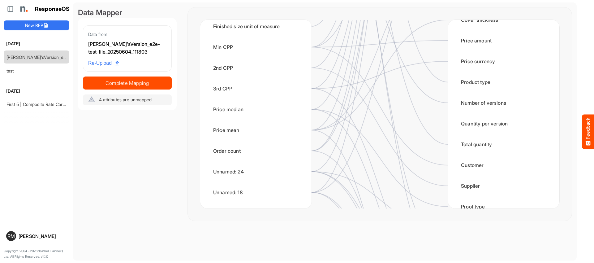
drag, startPoint x: 451, startPoint y: 123, endPoint x: 413, endPoint y: 116, distance: 39.0
click at [451, 123] on div "Quantity Finish width Finish heigth Unit of measure Substrate type Weight Mater…" at bounding box center [503, 114] width 111 height 188
click at [139, 79] on span "Complete Mapping" at bounding box center [127, 83] width 88 height 9
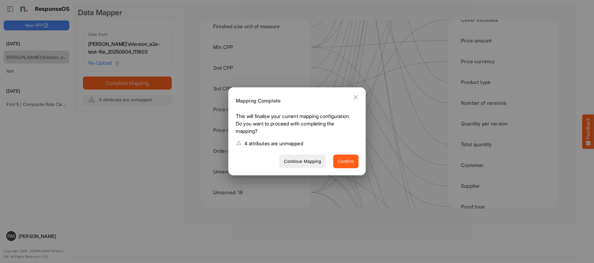
click at [354, 161] on button "Confirm" at bounding box center [345, 161] width 25 height 14
